Goal: Find specific page/section: Find specific page/section

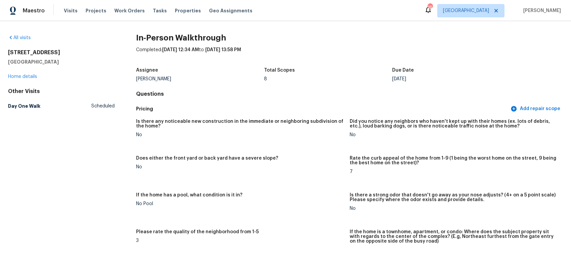
drag, startPoint x: 66, startPoint y: 50, endPoint x: 3, endPoint y: 51, distance: 63.8
click at [3, 51] on div "All visits [STREET_ADDRESS] Home details Other Visits Day One Walk Scheduled In…" at bounding box center [285, 140] width 571 height 238
copy h2 "[STREET_ADDRESS]"
drag, startPoint x: 174, startPoint y: 78, endPoint x: 130, endPoint y: 78, distance: 44.1
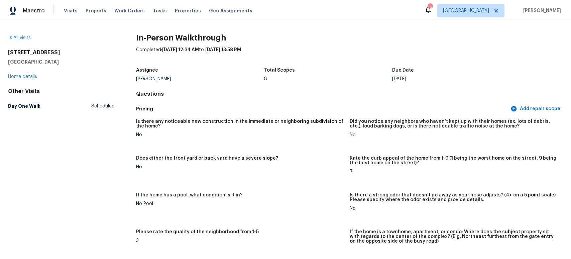
copy div "[PERSON_NAME]"
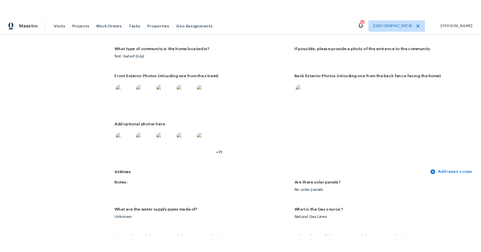
scroll to position [280, 0]
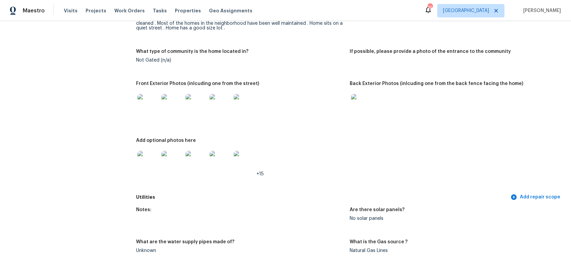
click at [153, 108] on img at bounding box center [147, 104] width 21 height 21
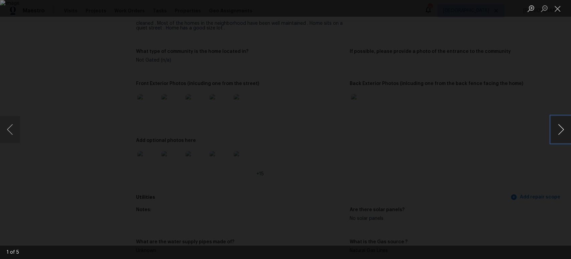
click at [557, 132] on button "Next image" at bounding box center [561, 129] width 20 height 27
click at [557, 6] on button "Close lightbox" at bounding box center [557, 9] width 13 height 12
